Goal: Task Accomplishment & Management: Manage account settings

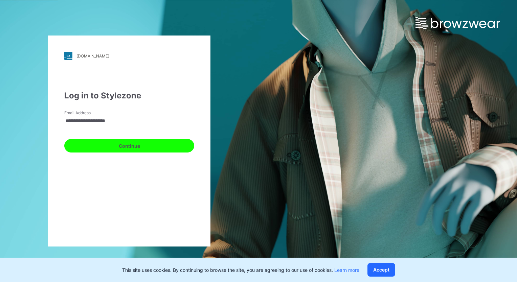
click at [127, 149] on button "Continue" at bounding box center [129, 146] width 130 height 14
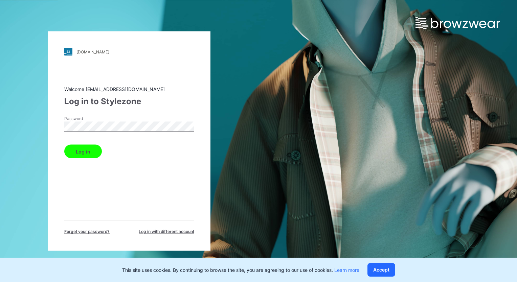
click at [83, 151] on button "Log in" at bounding box center [83, 152] width 38 height 14
